Goal: Task Accomplishment & Management: Manage account settings

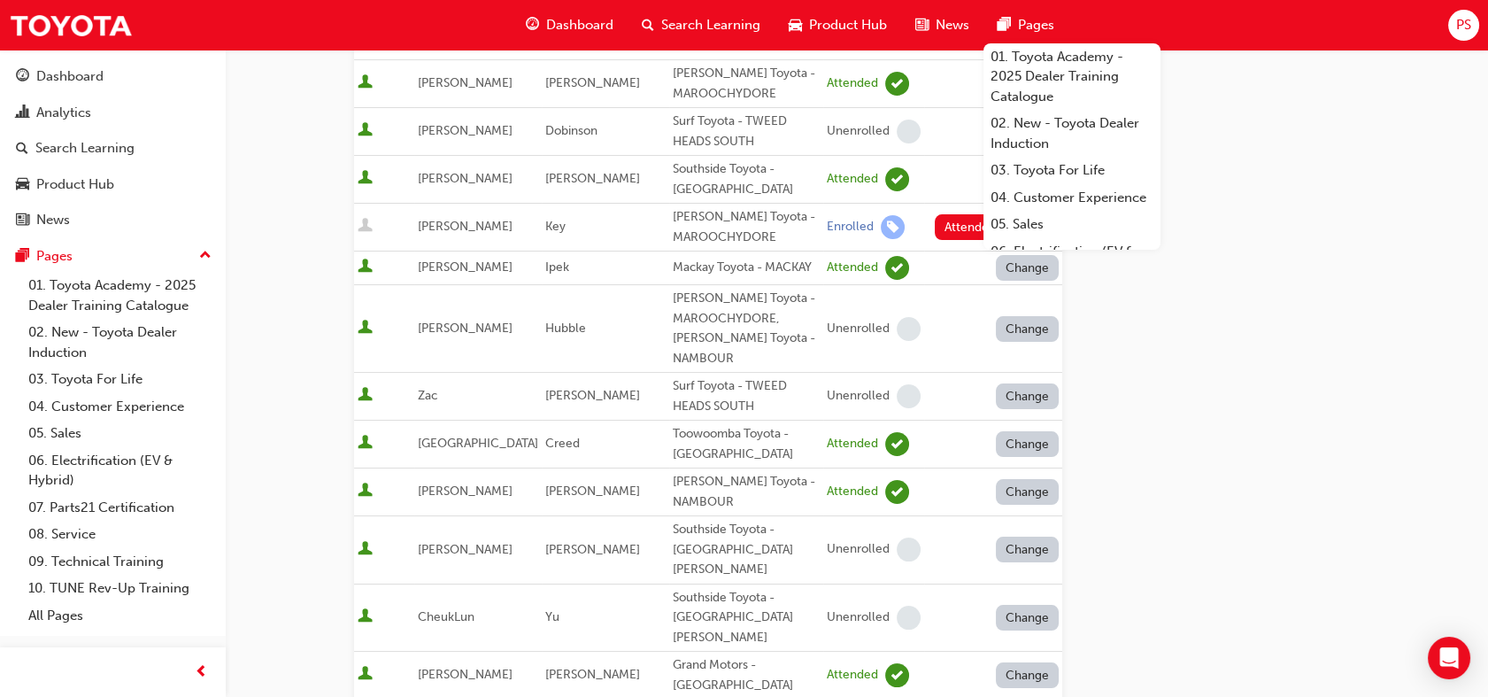
scroll to position [491, 0]
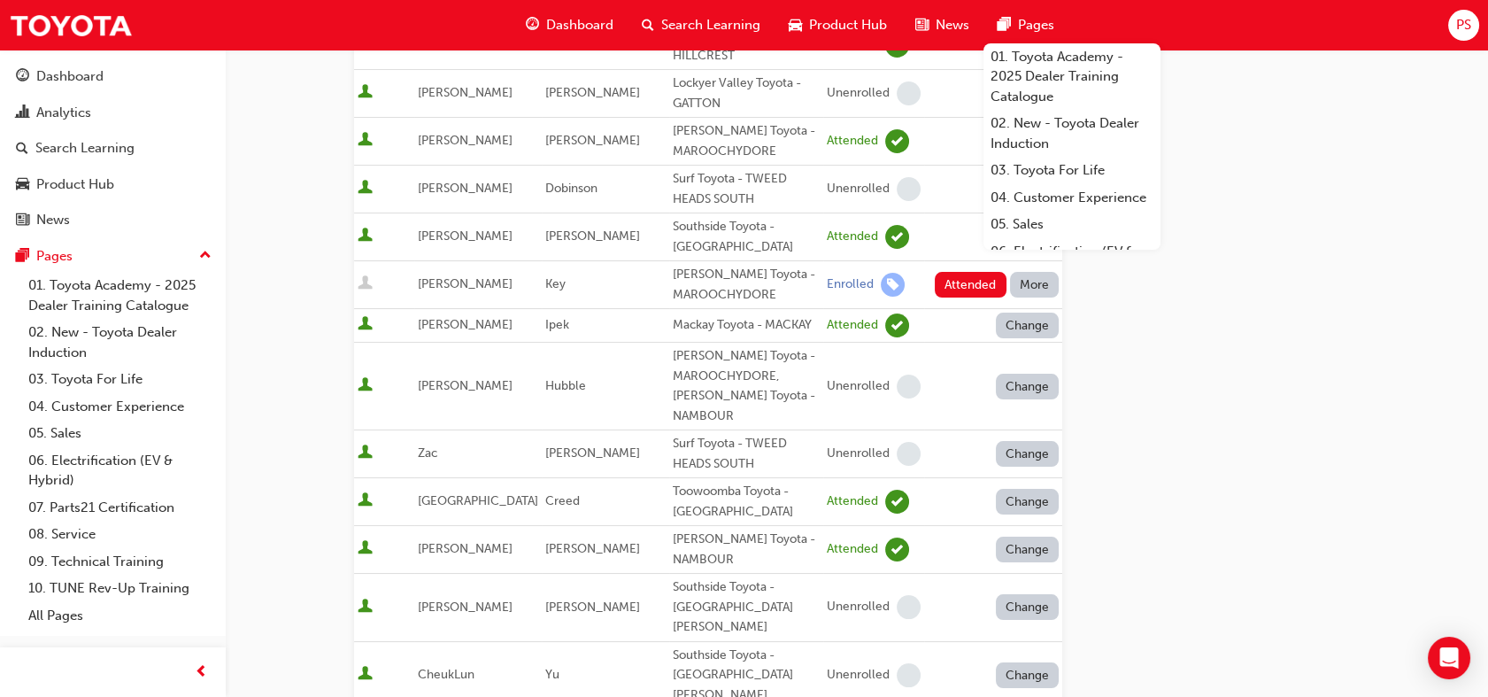
click at [1263, 463] on div "Go to session detail page Manage attendance for 'OWAF' Pathway to Purchase - [G…" at bounding box center [857, 601] width 1006 height 2087
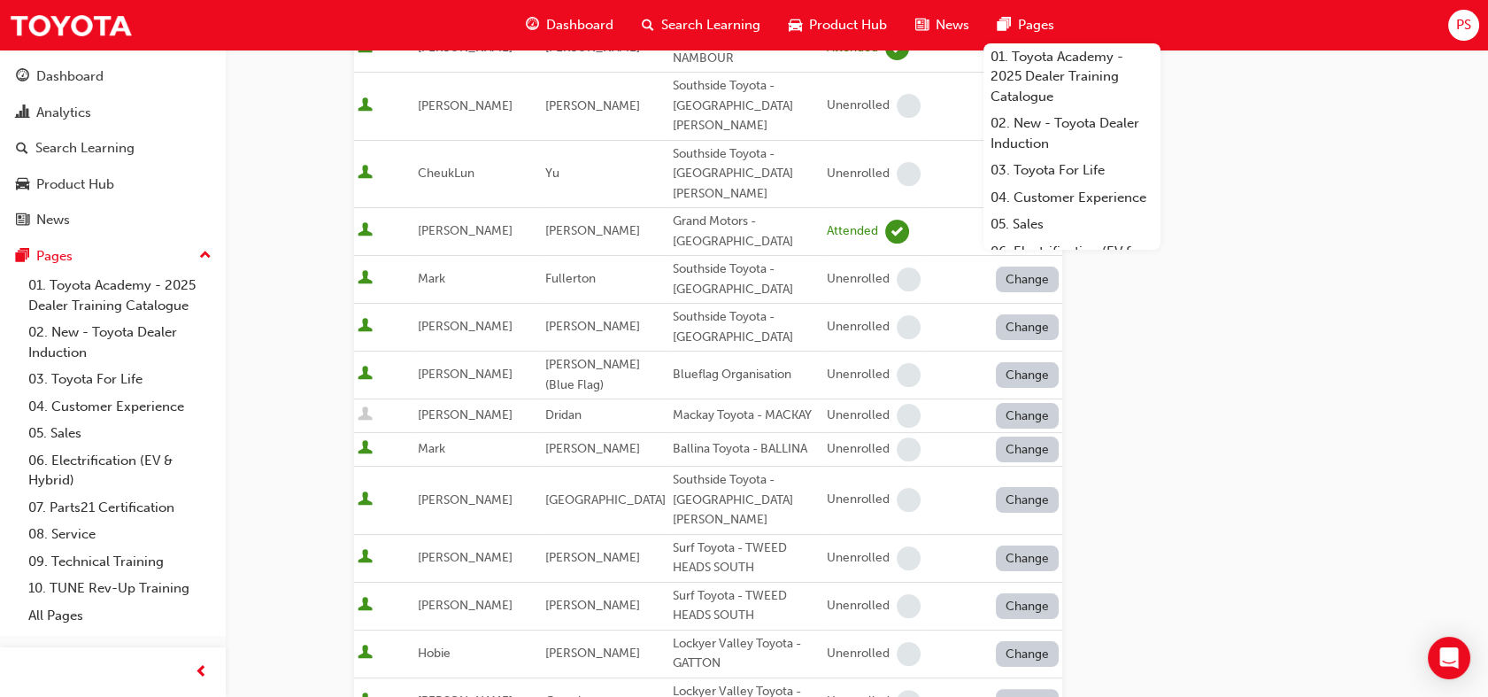
scroll to position [1180, 0]
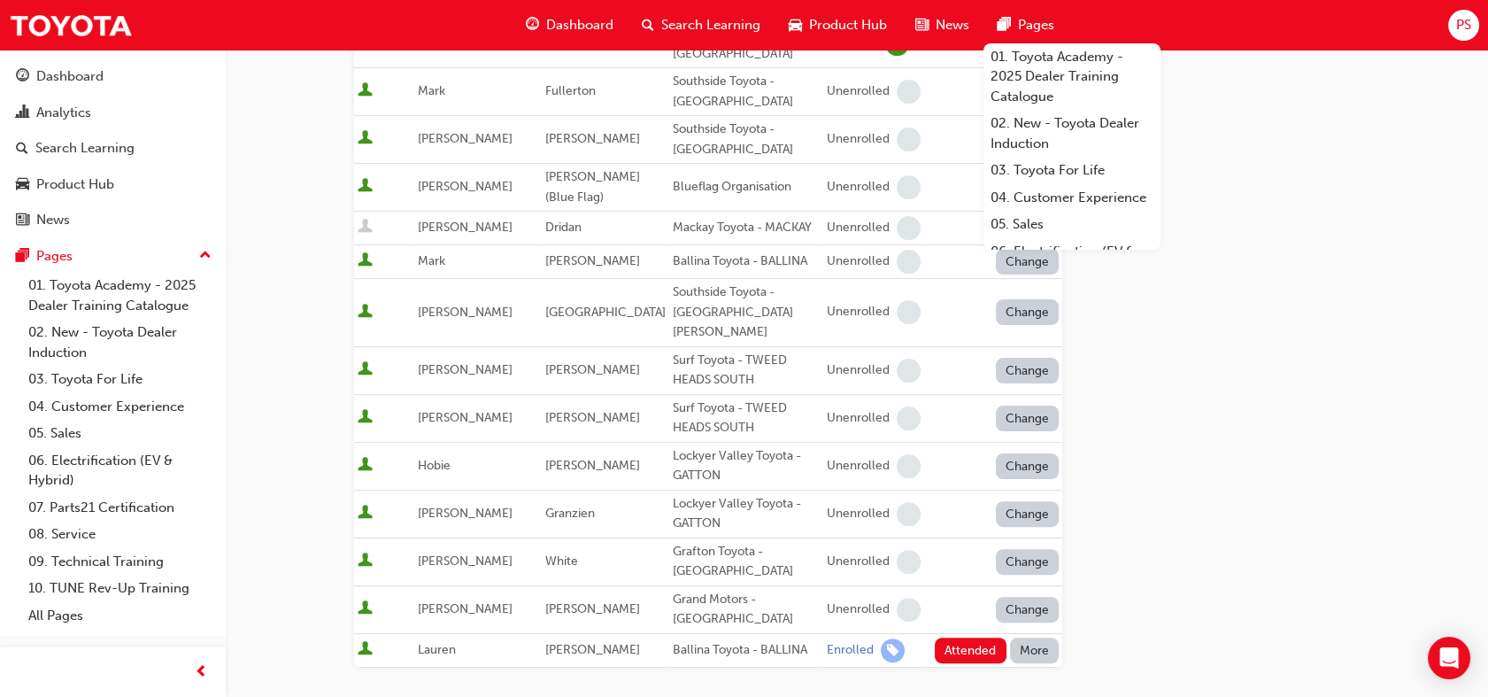
click at [971, 637] on button "Attended" at bounding box center [971, 650] width 72 height 26
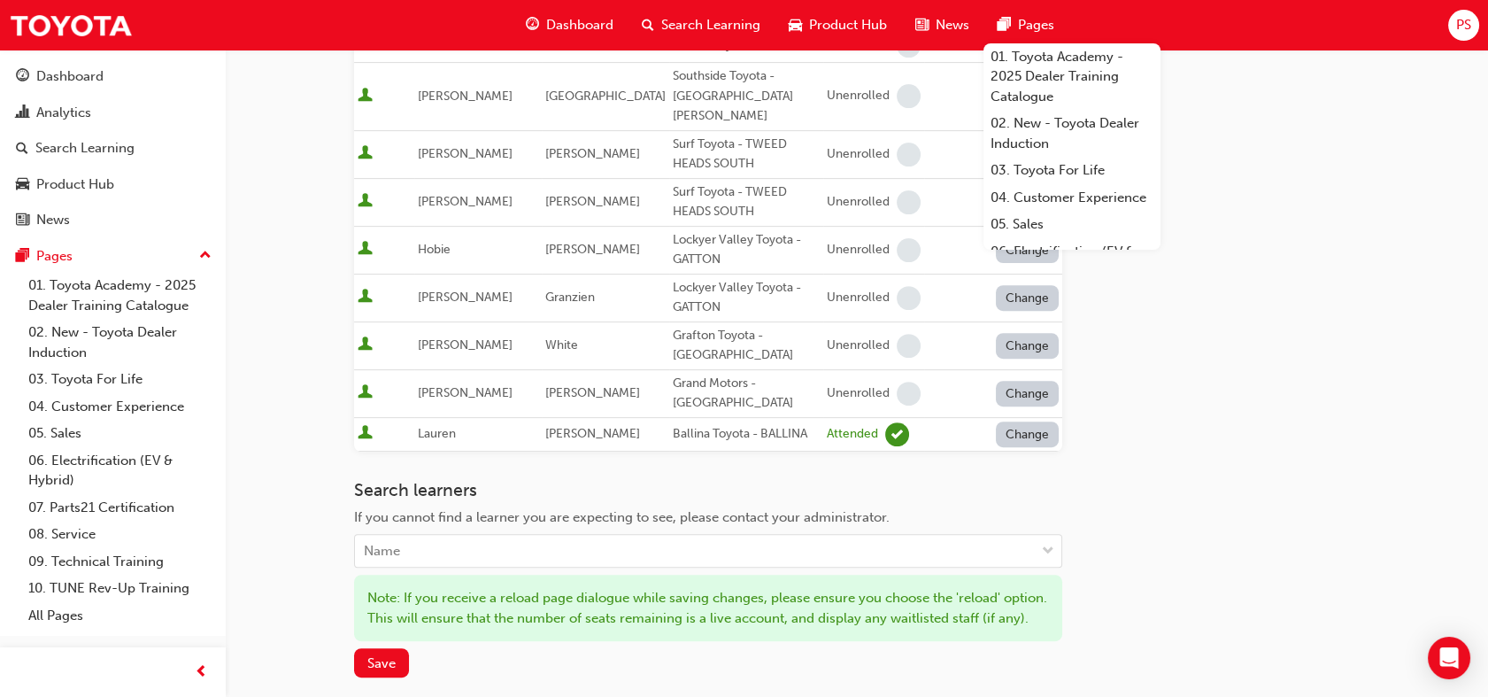
scroll to position [1452, 0]
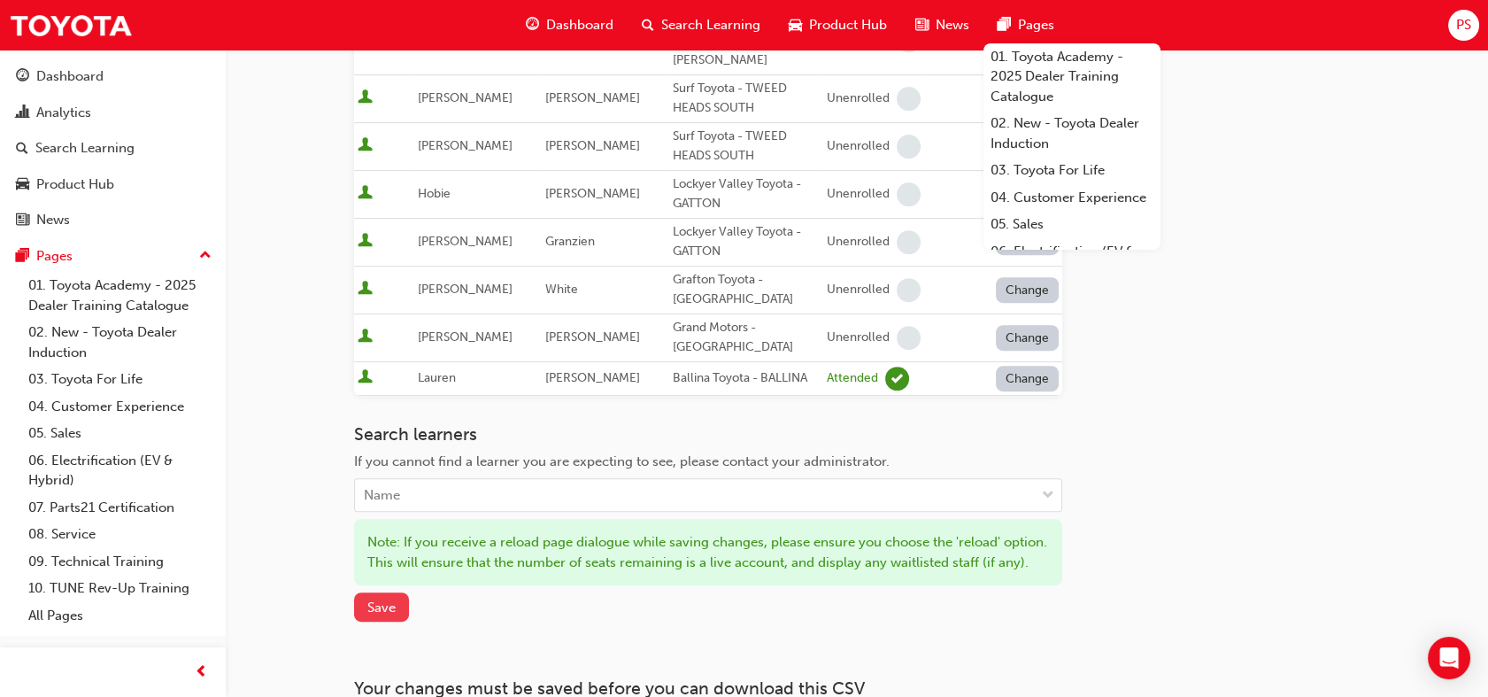
click at [380, 599] on span "Save" at bounding box center [381, 607] width 28 height 16
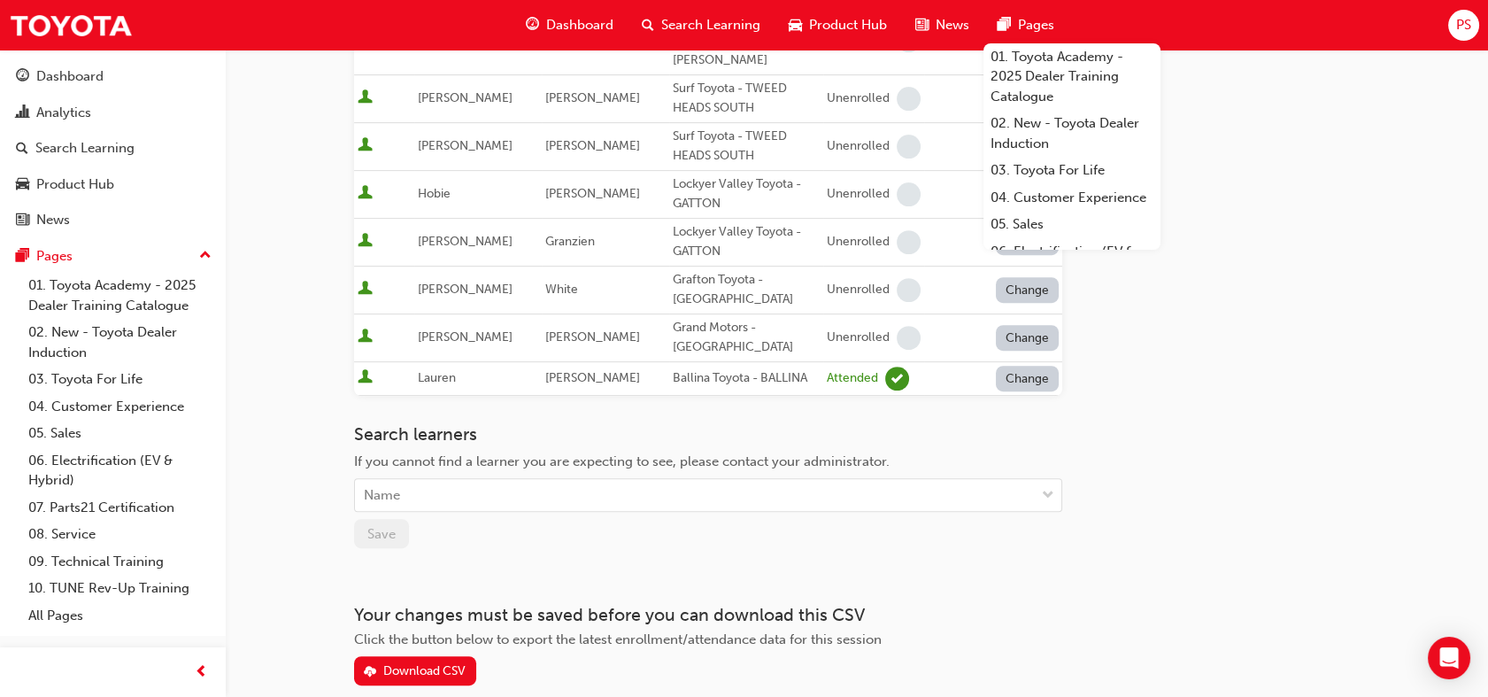
scroll to position [1379, 0]
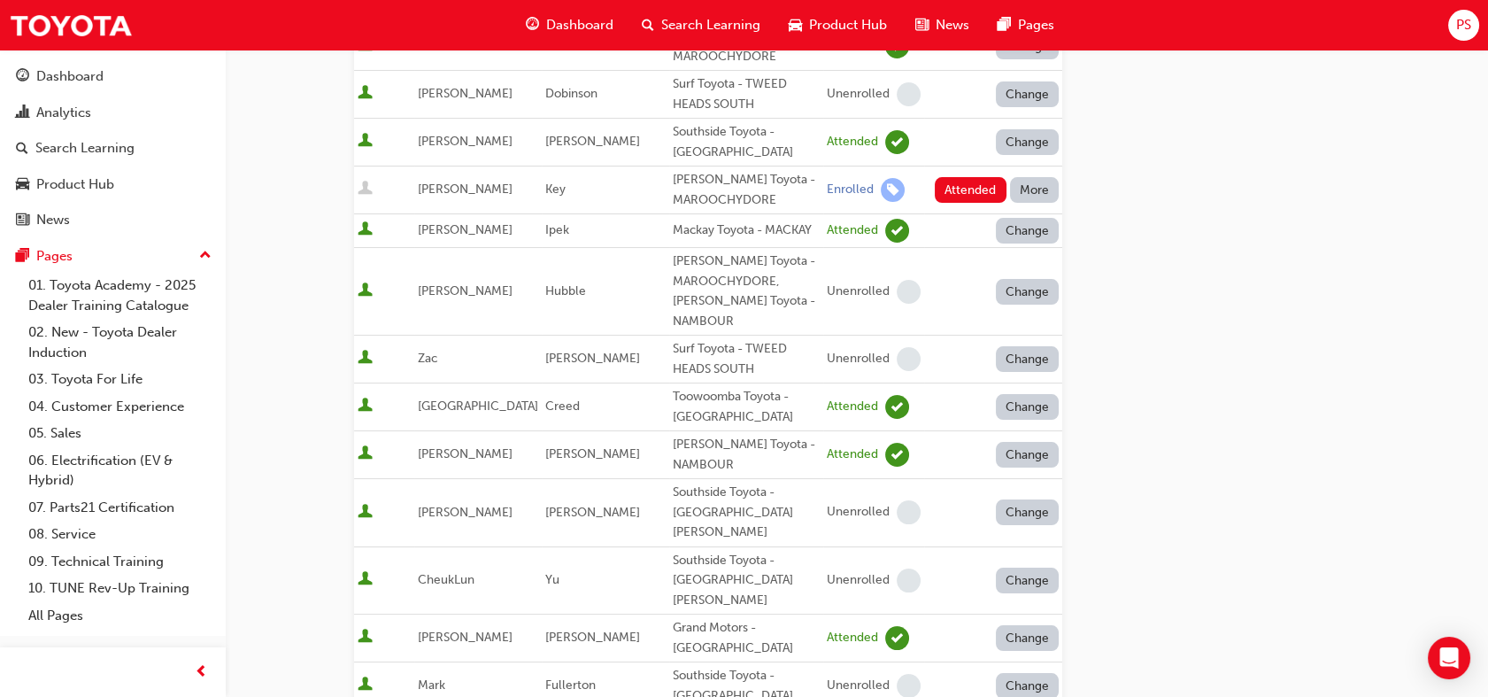
scroll to position [494, 0]
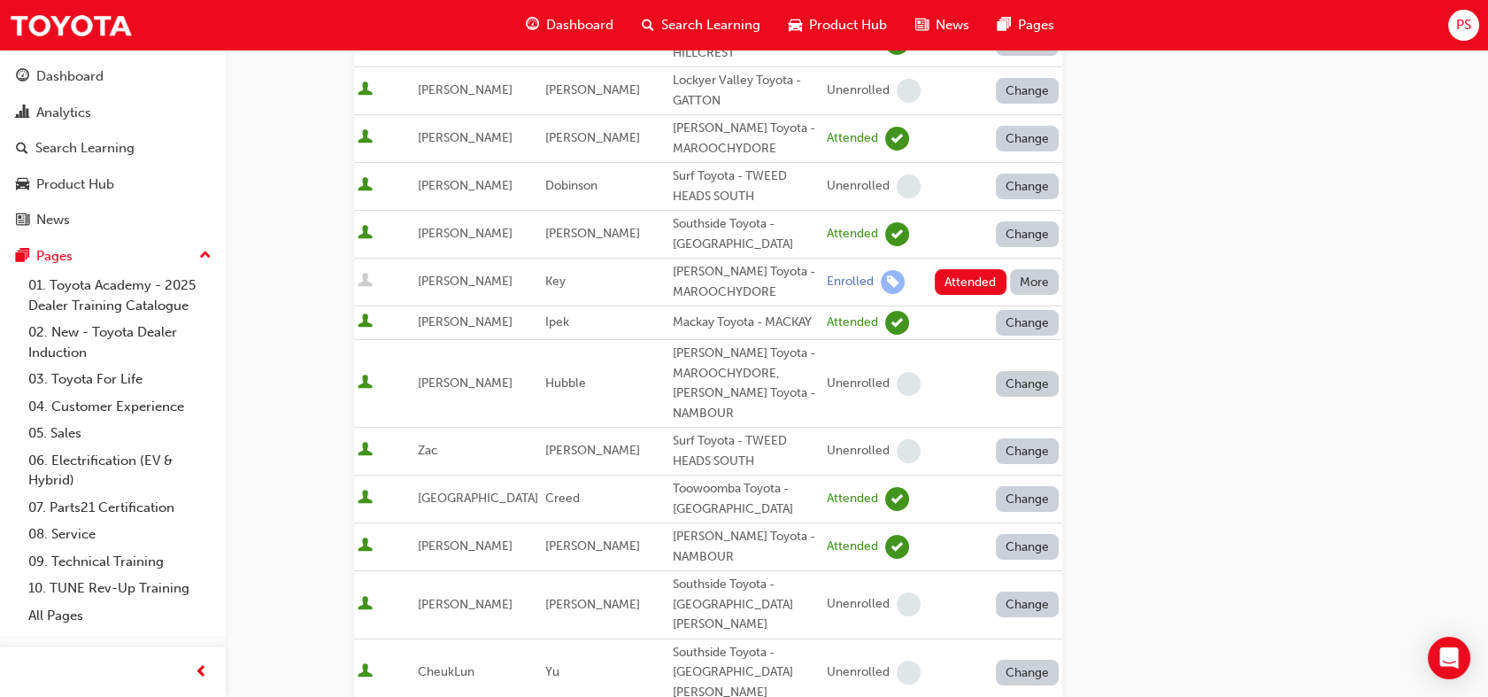
click at [1022, 269] on button "More" at bounding box center [1035, 282] width 50 height 26
click at [1015, 304] on div "Absent" at bounding box center [1009, 303] width 42 height 20
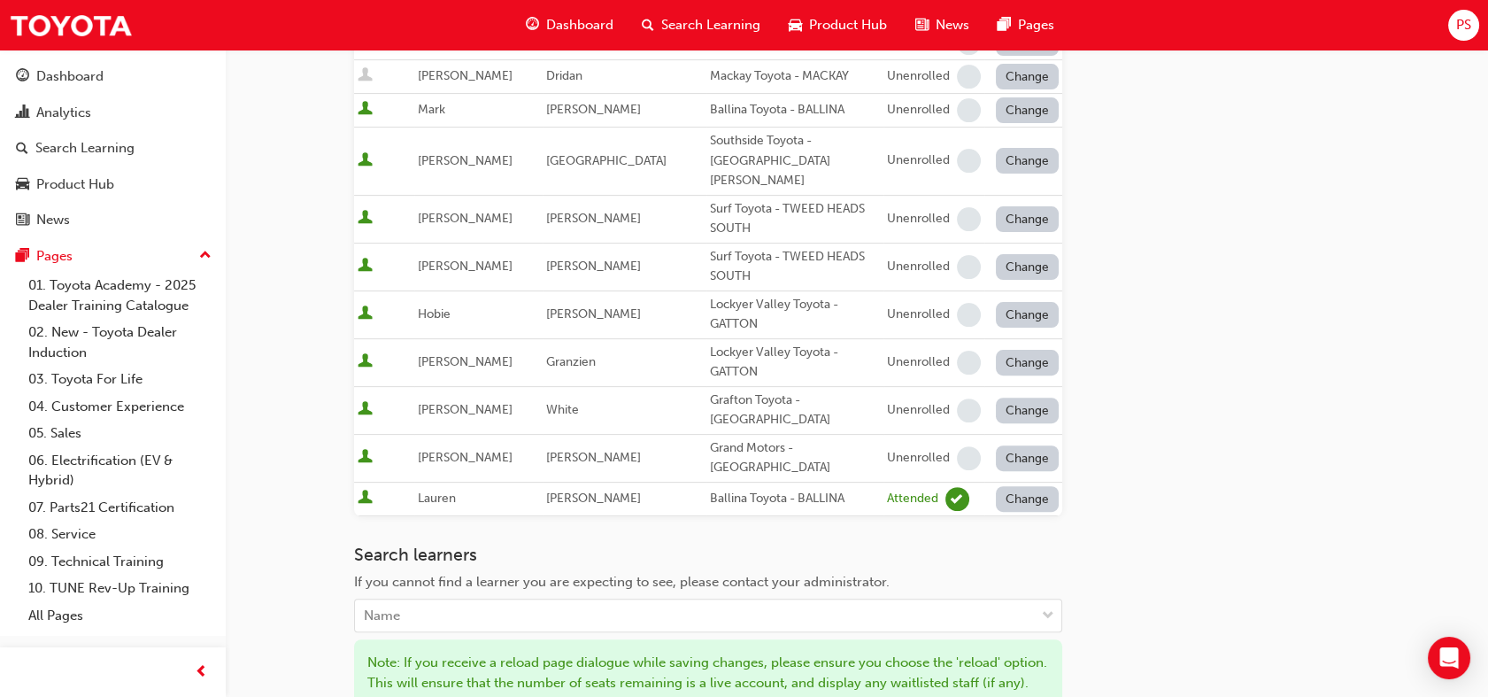
scroll to position [1452, 0]
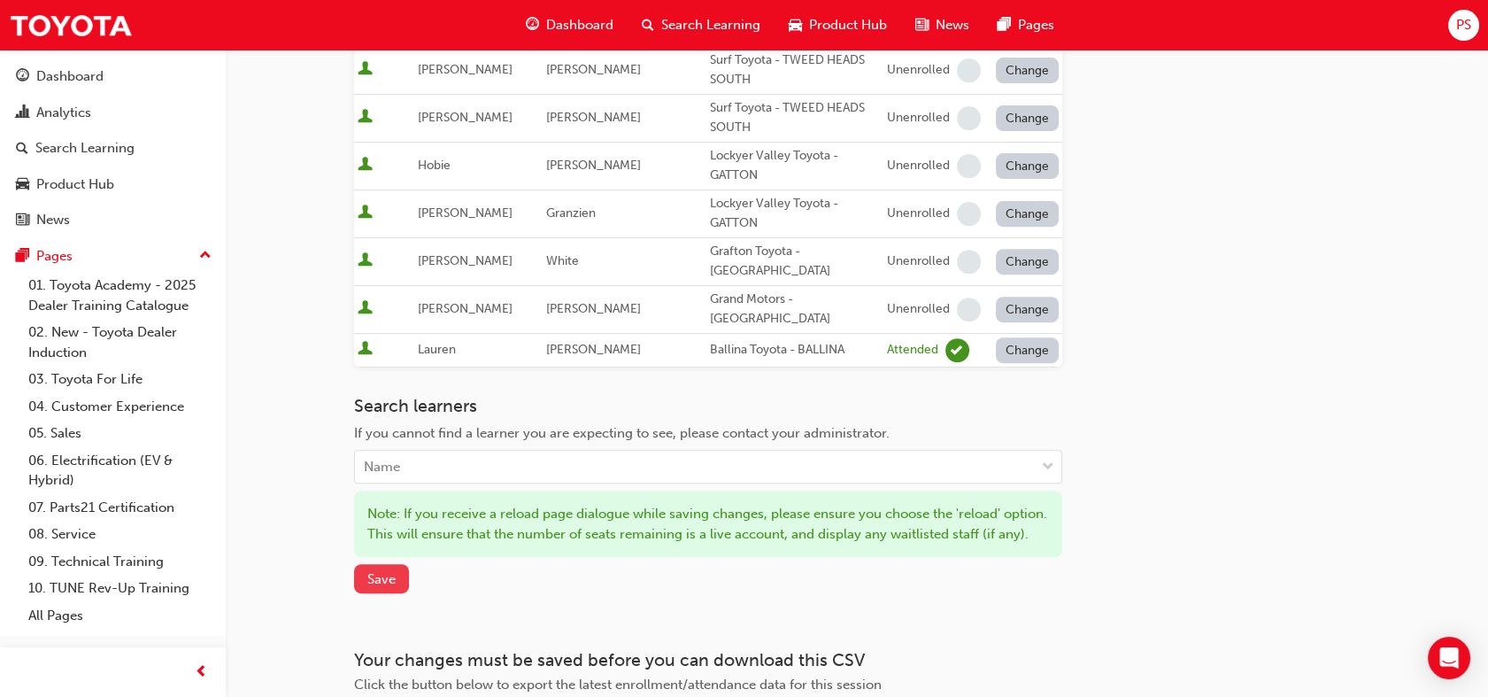
click at [397, 564] on button "Save" at bounding box center [381, 578] width 55 height 29
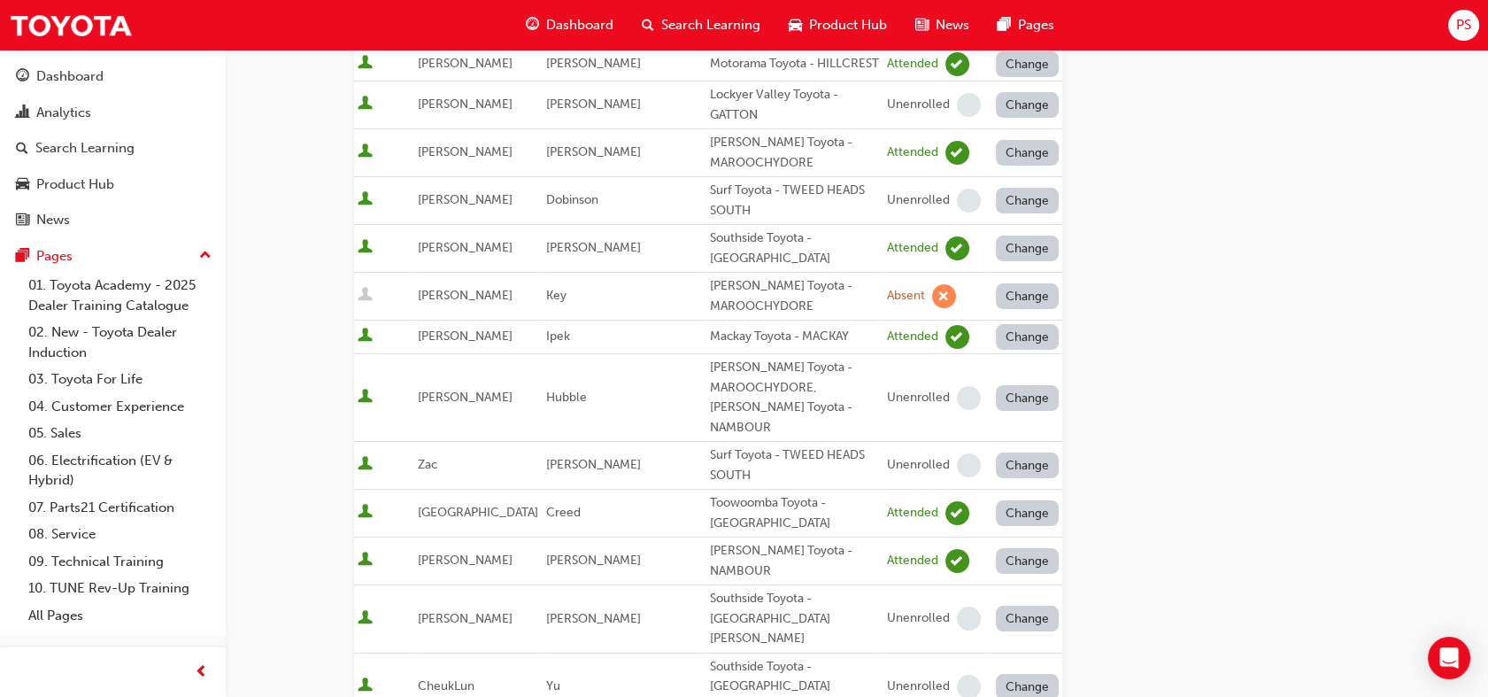
scroll to position [592, 0]
